Goal: Task Accomplishment & Management: Manage account settings

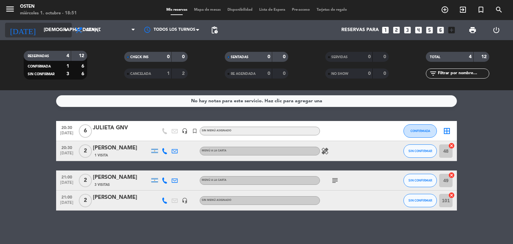
click at [40, 32] on input "[DEMOGRAPHIC_DATA] [DATE]" at bounding box center [71, 30] width 63 height 12
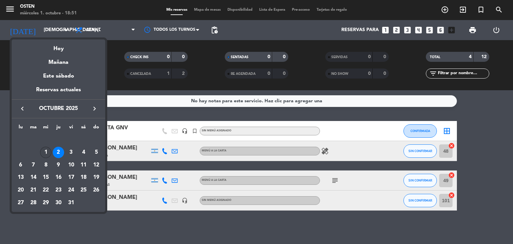
click at [43, 151] on div "1" at bounding box center [45, 152] width 11 height 11
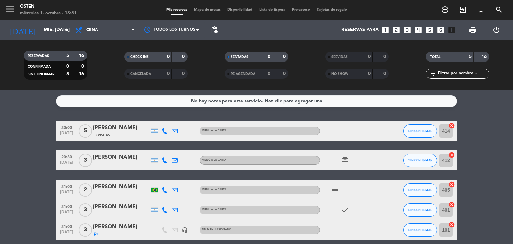
click at [15, 186] on bookings-row "20:00 [DATE] 5 [PERSON_NAME] 3 Visitas MENÚ A LA CARTA SIN CONFIRMAR 414 cancel…" at bounding box center [256, 180] width 513 height 119
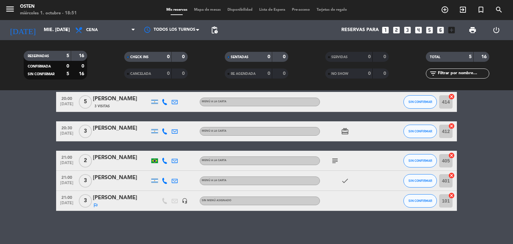
scroll to position [29, 0]
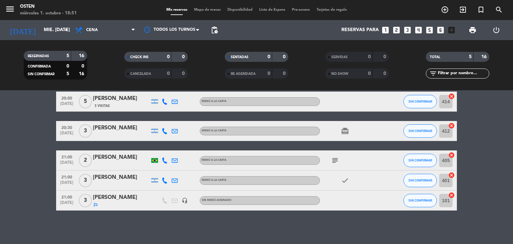
click at [330, 163] on span "subject" at bounding box center [335, 160] width 10 height 8
click at [335, 162] on icon "subject" at bounding box center [335, 160] width 8 height 8
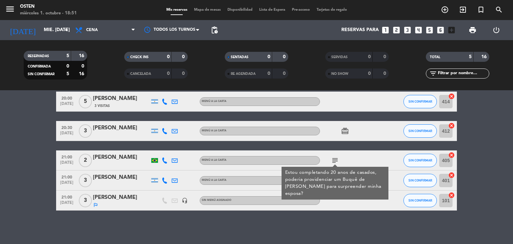
click at [31, 115] on bookings-row "20:00 [DATE] 5 [PERSON_NAME] 3 Visitas MENÚ A LA CARTA SIN CONFIRMAR 414 cancel…" at bounding box center [256, 150] width 513 height 119
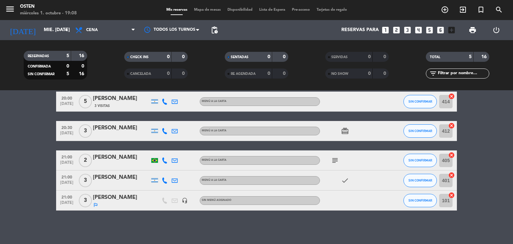
click at [4, 159] on bookings-row "20:00 [DATE] 5 [PERSON_NAME] 3 Visitas MENÚ A LA CARTA SIN CONFIRMAR 414 cancel…" at bounding box center [256, 150] width 513 height 119
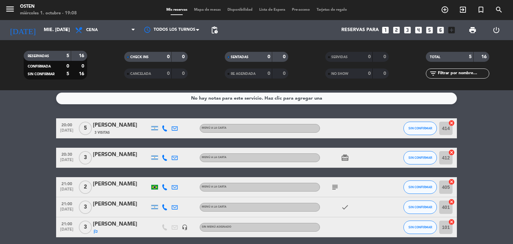
scroll to position [0, 0]
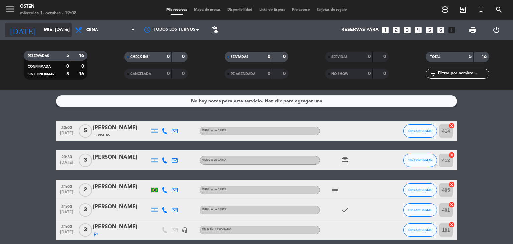
click at [40, 34] on input "mié. [DATE]" at bounding box center [71, 30] width 63 height 12
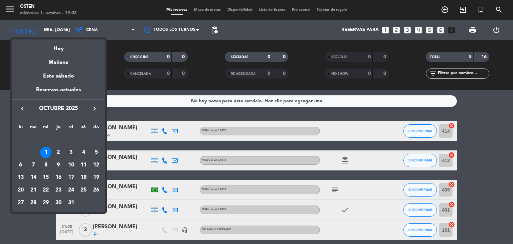
click at [74, 152] on div "3" at bounding box center [70, 152] width 11 height 11
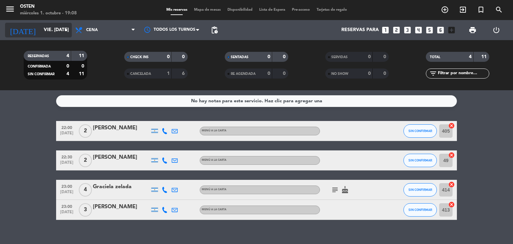
click at [40, 27] on input "vie. [DATE]" at bounding box center [71, 30] width 63 height 12
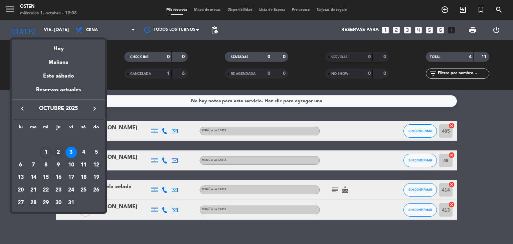
click at [57, 155] on div "2" at bounding box center [58, 152] width 11 height 11
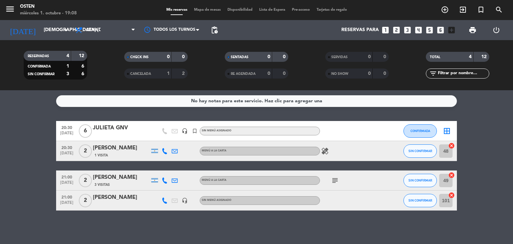
click at [26, 37] on div "[DATE] jue. [DATE] arrow_drop_down" at bounding box center [38, 30] width 67 height 20
click at [40, 34] on input "[DEMOGRAPHIC_DATA] [DATE]" at bounding box center [71, 30] width 63 height 12
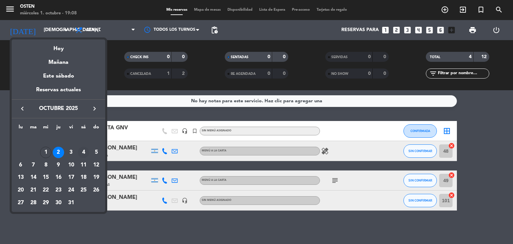
click at [85, 146] on td "4" at bounding box center [83, 152] width 13 height 13
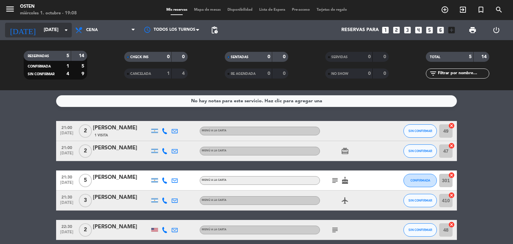
click at [40, 33] on input "[DATE]" at bounding box center [71, 30] width 63 height 12
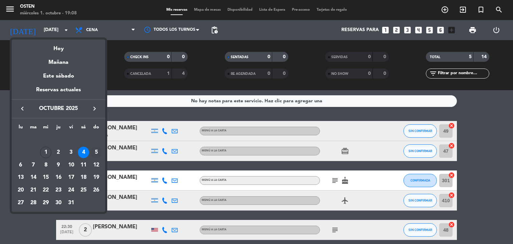
click at [95, 151] on div "5" at bounding box center [95, 152] width 11 height 11
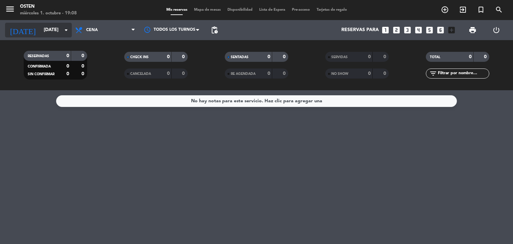
click at [48, 30] on input "[DATE]" at bounding box center [71, 30] width 63 height 12
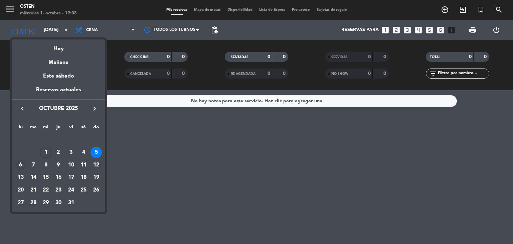
click at [22, 164] on div "6" at bounding box center [20, 164] width 11 height 11
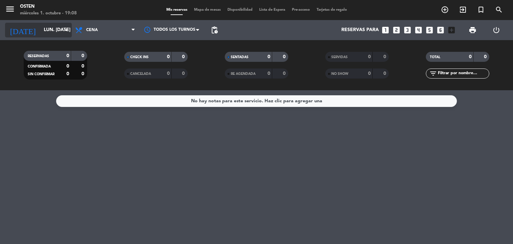
click at [41, 31] on input "lun. [DATE]" at bounding box center [71, 30] width 63 height 12
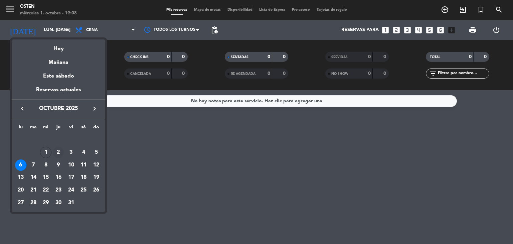
click at [58, 152] on div "2" at bounding box center [58, 152] width 11 height 11
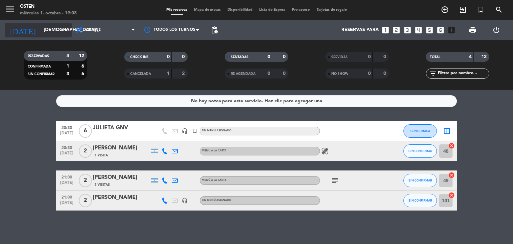
click at [49, 28] on input "[DEMOGRAPHIC_DATA] [DATE]" at bounding box center [71, 30] width 63 height 12
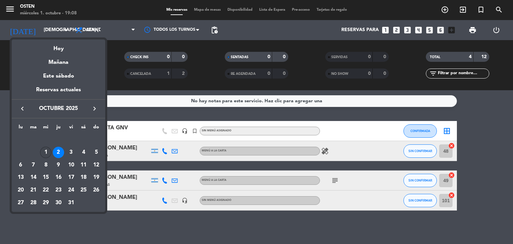
click at [43, 150] on div "1" at bounding box center [45, 152] width 11 height 11
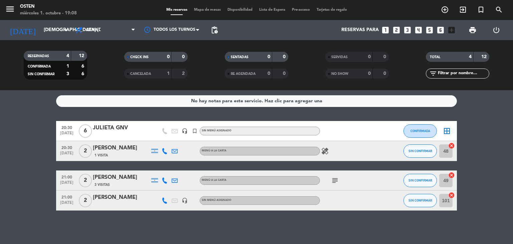
type input "mié. [DATE]"
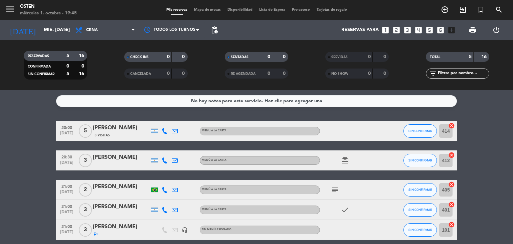
click at [2, 155] on bookings-row "20:00 [DATE] 5 [PERSON_NAME] 3 Visitas MENÚ A LA CARTA SIN CONFIRMAR 414 cancel…" at bounding box center [256, 180] width 513 height 119
click at [17, 163] on bookings-row "20:00 [DATE] 5 [PERSON_NAME] 3 Visitas MENÚ A LA CARTA SIN CONFIRMAR 414 cancel…" at bounding box center [256, 180] width 513 height 119
click at [1, 178] on bookings-row "20:00 [DATE] 5 [PERSON_NAME] 3 Visitas MENÚ A LA CARTA SIN CONFIRMAR 414 cancel…" at bounding box center [256, 180] width 513 height 119
click at [16, 138] on bookings-row "20:00 [DATE] 5 [PERSON_NAME] 3 Visitas MENÚ A LA CARTA SIN CONFIRMAR 414 cancel…" at bounding box center [256, 180] width 513 height 119
click at [40, 36] on input "mié. [DATE]" at bounding box center [71, 30] width 63 height 12
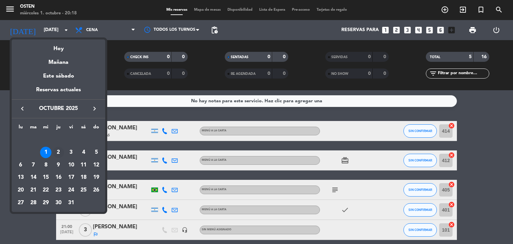
click at [56, 151] on div "2" at bounding box center [58, 152] width 11 height 11
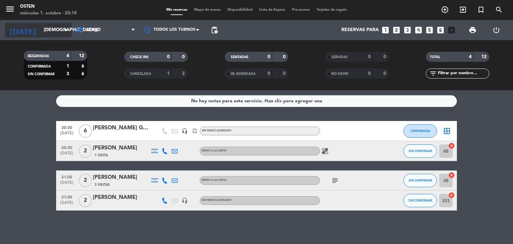
click at [58, 32] on input "[DEMOGRAPHIC_DATA] [DATE]" at bounding box center [71, 30] width 63 height 12
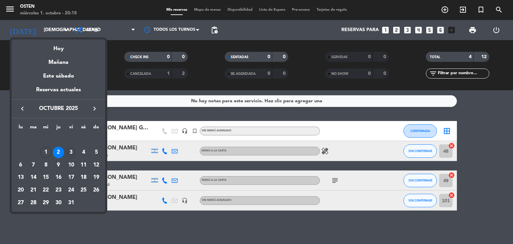
click at [68, 151] on div "3" at bounding box center [70, 152] width 11 height 11
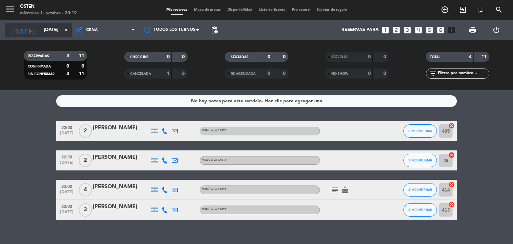
click at [58, 23] on div "today vie. 3 oct. arrow_drop_down" at bounding box center [38, 30] width 67 height 15
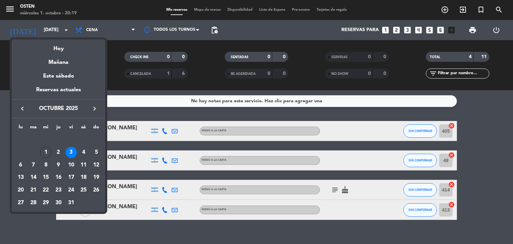
click at [128, 85] on div at bounding box center [256, 122] width 513 height 244
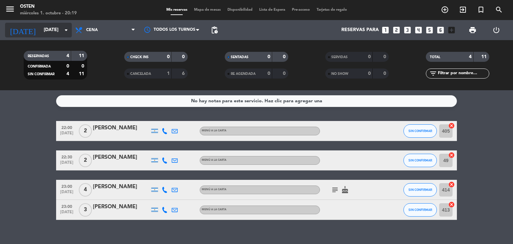
click at [65, 28] on icon "arrow_drop_down" at bounding box center [66, 30] width 8 height 8
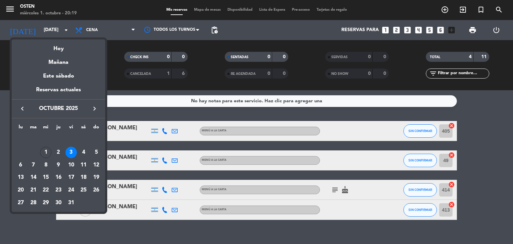
click at [124, 115] on div at bounding box center [256, 122] width 513 height 244
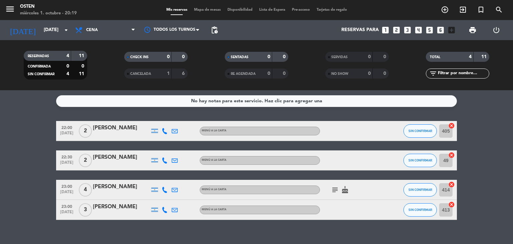
drag, startPoint x: 65, startPoint y: 29, endPoint x: 19, endPoint y: 142, distance: 121.7
click at [19, 142] on bookings-row "22:00 oct. 3 2 Alejandro peralta MENÚ A LA CARTA SIN CONFIRMAR 405 cancel 22:30…" at bounding box center [256, 170] width 513 height 99
click at [59, 29] on input "vie. [DATE]" at bounding box center [71, 30] width 63 height 12
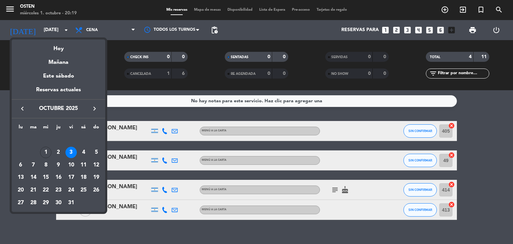
drag, startPoint x: 82, startPoint y: 151, endPoint x: 220, endPoint y: 61, distance: 164.1
click at [220, 61] on div at bounding box center [256, 122] width 513 height 244
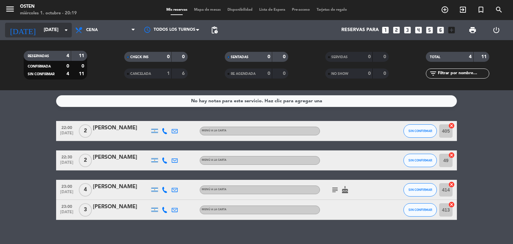
click at [47, 27] on input "vie. [DATE]" at bounding box center [71, 30] width 63 height 12
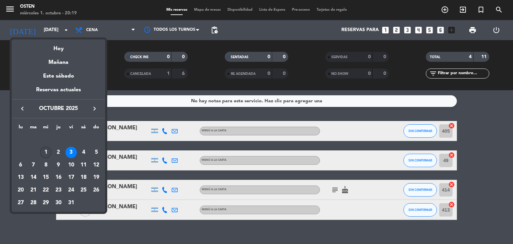
click at [43, 155] on div "1" at bounding box center [45, 152] width 11 height 11
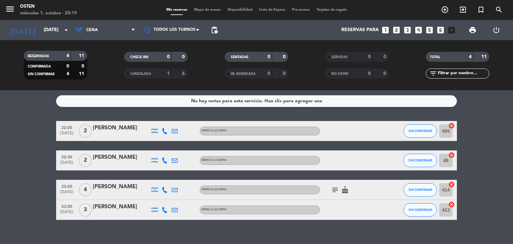
type input "mié. [DATE]"
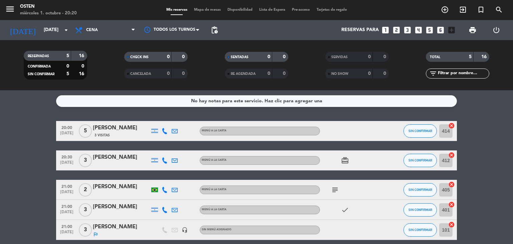
click at [104, 129] on div "[PERSON_NAME]" at bounding box center [121, 128] width 57 height 9
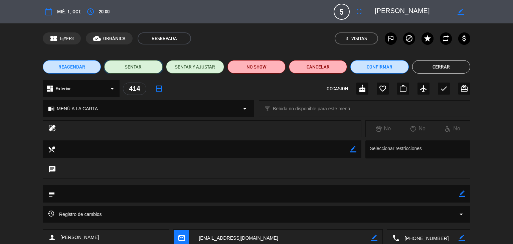
click at [141, 68] on button "SENTAR" at bounding box center [133, 66] width 58 height 13
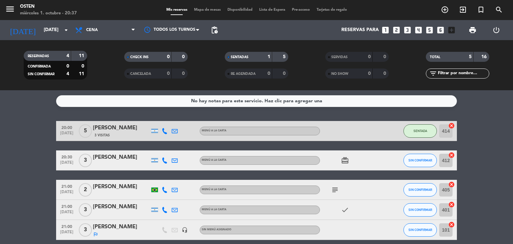
click at [400, 27] on icon "looks_two" at bounding box center [396, 30] width 9 height 9
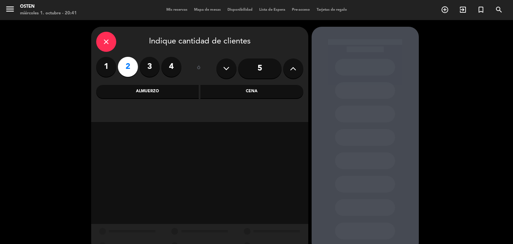
click at [243, 99] on div "close Indique cantidad de clientes 1 2 3 4 ó 5 Almuerzo Cena" at bounding box center [199, 74] width 217 height 95
click at [239, 94] on div "Cena" at bounding box center [251, 91] width 103 height 13
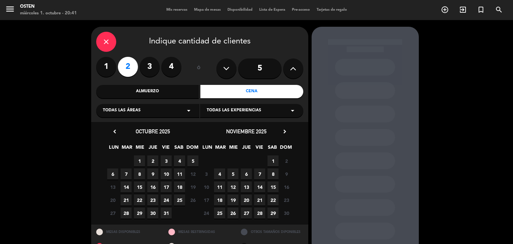
click at [137, 156] on span "1" at bounding box center [139, 160] width 11 height 11
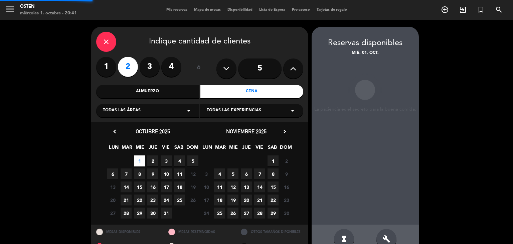
scroll to position [16, 0]
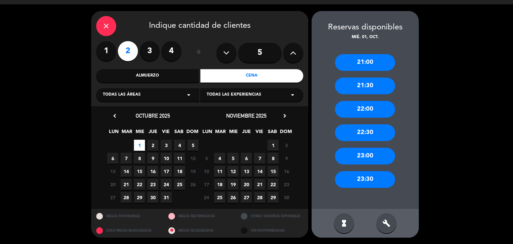
click at [373, 62] on div "21:00" at bounding box center [365, 62] width 60 height 17
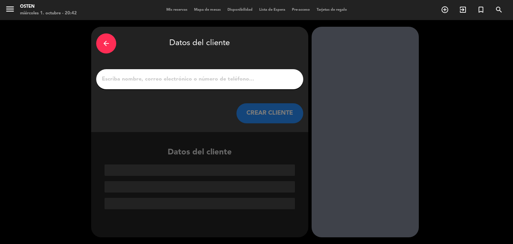
click at [189, 83] on input "1" at bounding box center [199, 78] width 197 height 9
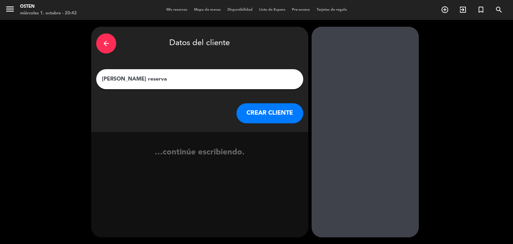
type input "pedro sin reserva"
click at [276, 115] on button "CREAR CLIENTE" at bounding box center [269, 113] width 67 height 20
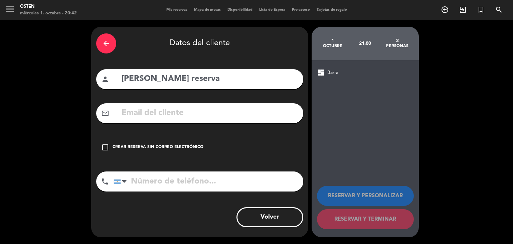
click at [120, 143] on div "check_box_outline_blank Crear reserva sin correo electrónico" at bounding box center [199, 147] width 207 height 20
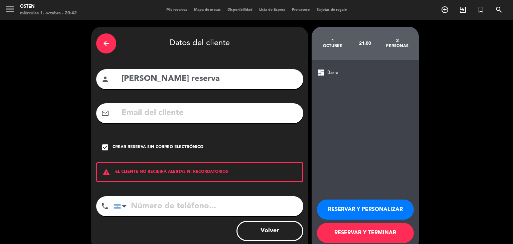
click at [356, 232] on button "RESERVAR Y TERMINAR" at bounding box center [365, 233] width 97 height 20
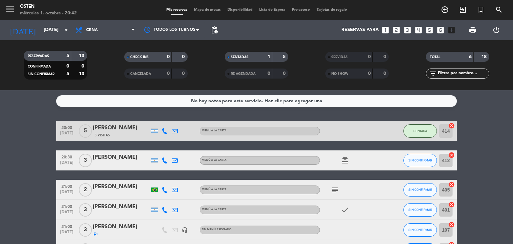
click at [119, 162] on div at bounding box center [121, 164] width 57 height 5
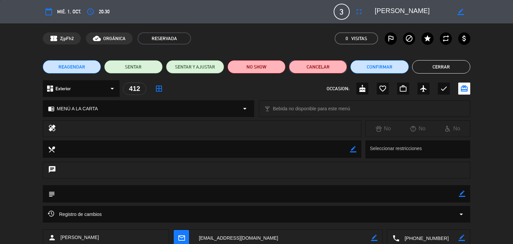
click at [308, 64] on button "Cancelar" at bounding box center [318, 66] width 58 height 13
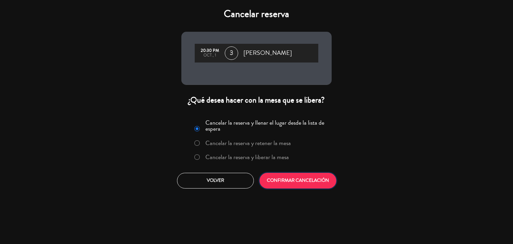
click at [310, 177] on button "CONFIRMAR CANCELACIÓN" at bounding box center [297, 181] width 77 height 16
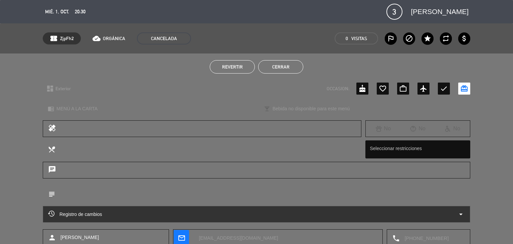
click at [251, 69] on button "Revertir" at bounding box center [232, 66] width 45 height 13
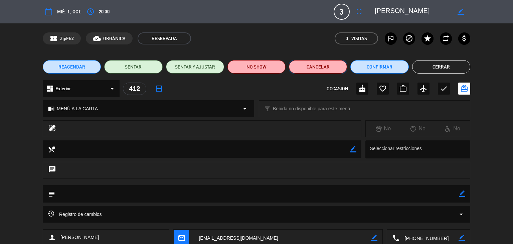
click at [316, 69] on button "Cancelar" at bounding box center [318, 66] width 58 height 13
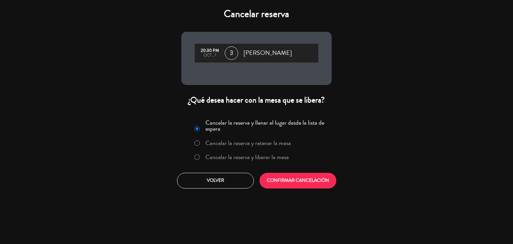
click at [291, 193] on div "Cancelar reserva 20:30 PM oct., 1 3 Eduardo ¿Qué desea hacer con la mesa que se…" at bounding box center [256, 122] width 513 height 244
click at [292, 187] on button "CONFIRMAR CANCELACIÓN" at bounding box center [297, 181] width 77 height 16
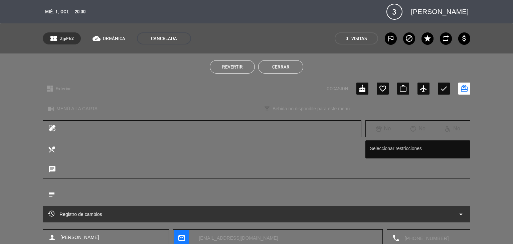
click at [277, 65] on button "Cerrar" at bounding box center [280, 66] width 45 height 13
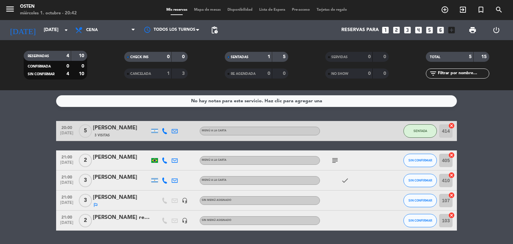
click at [118, 221] on div "pedro sin reserva" at bounding box center [121, 217] width 57 height 9
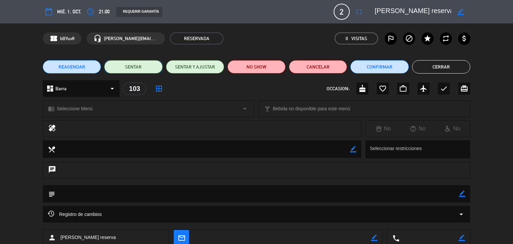
click at [146, 67] on button "SENTAR" at bounding box center [133, 66] width 58 height 13
